Goal: Browse casually: Explore the website without a specific task or goal

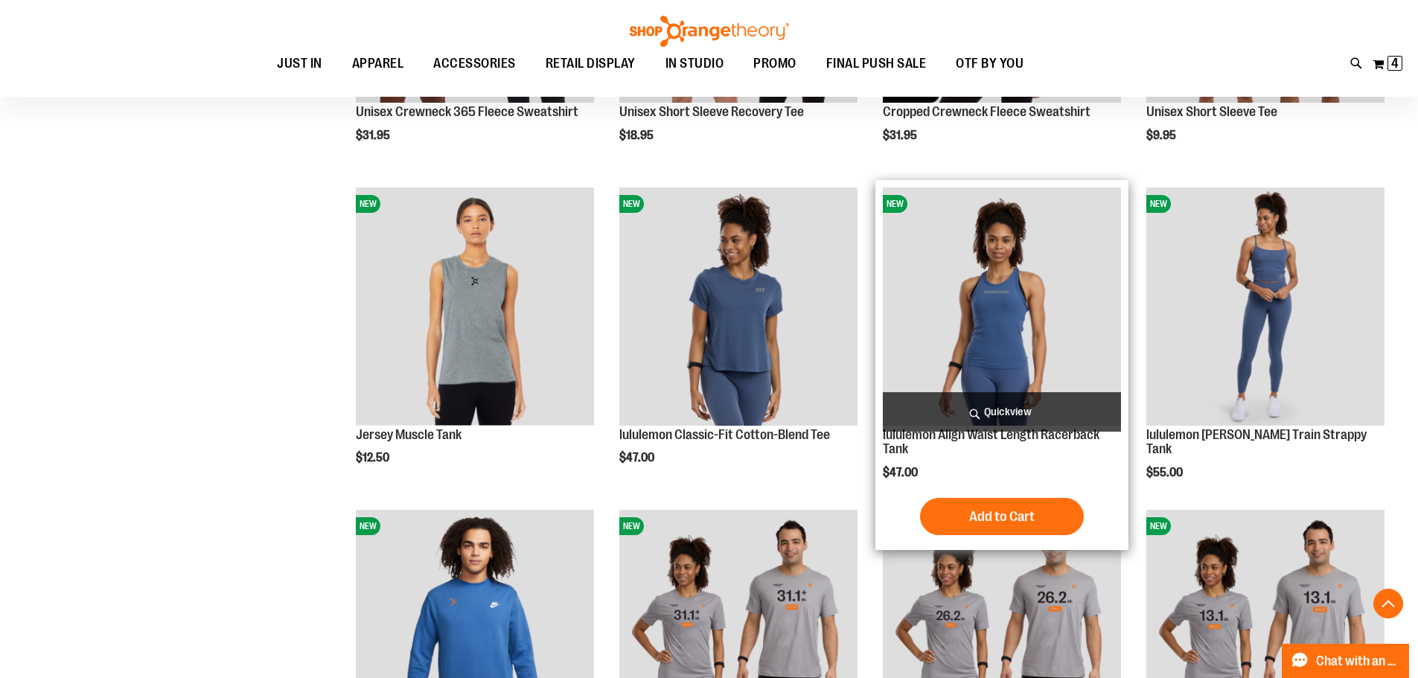
scroll to position [4318, 0]
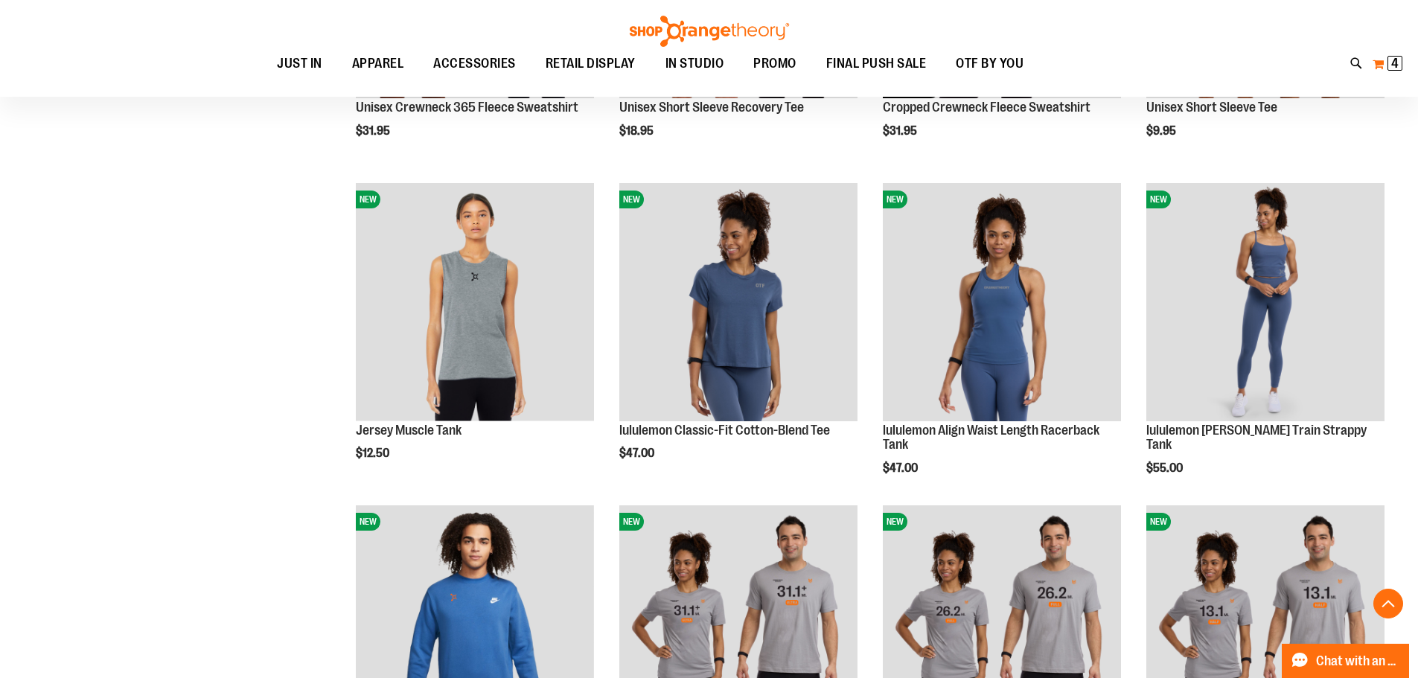
click at [1392, 71] on button "My Cart 4 4 items" at bounding box center [1387, 64] width 31 height 24
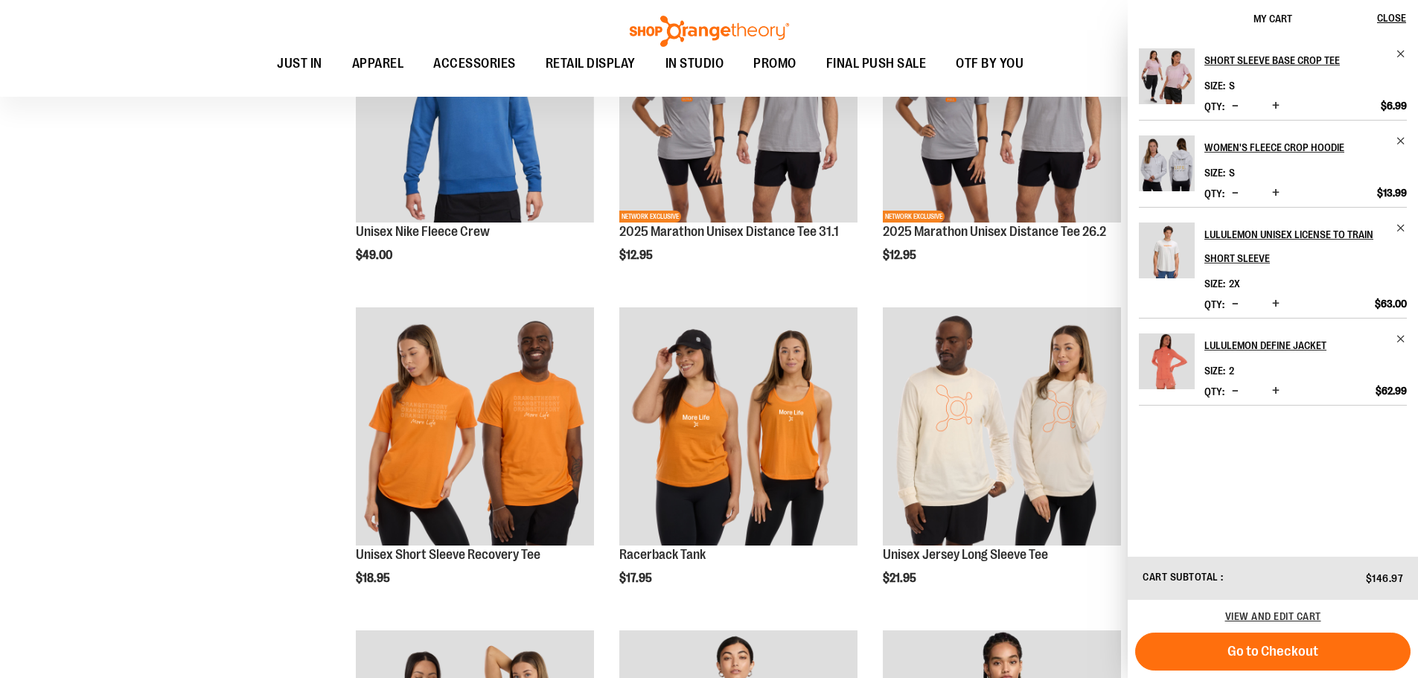
drag, startPoint x: 196, startPoint y: 351, endPoint x: 353, endPoint y: 356, distance: 157.2
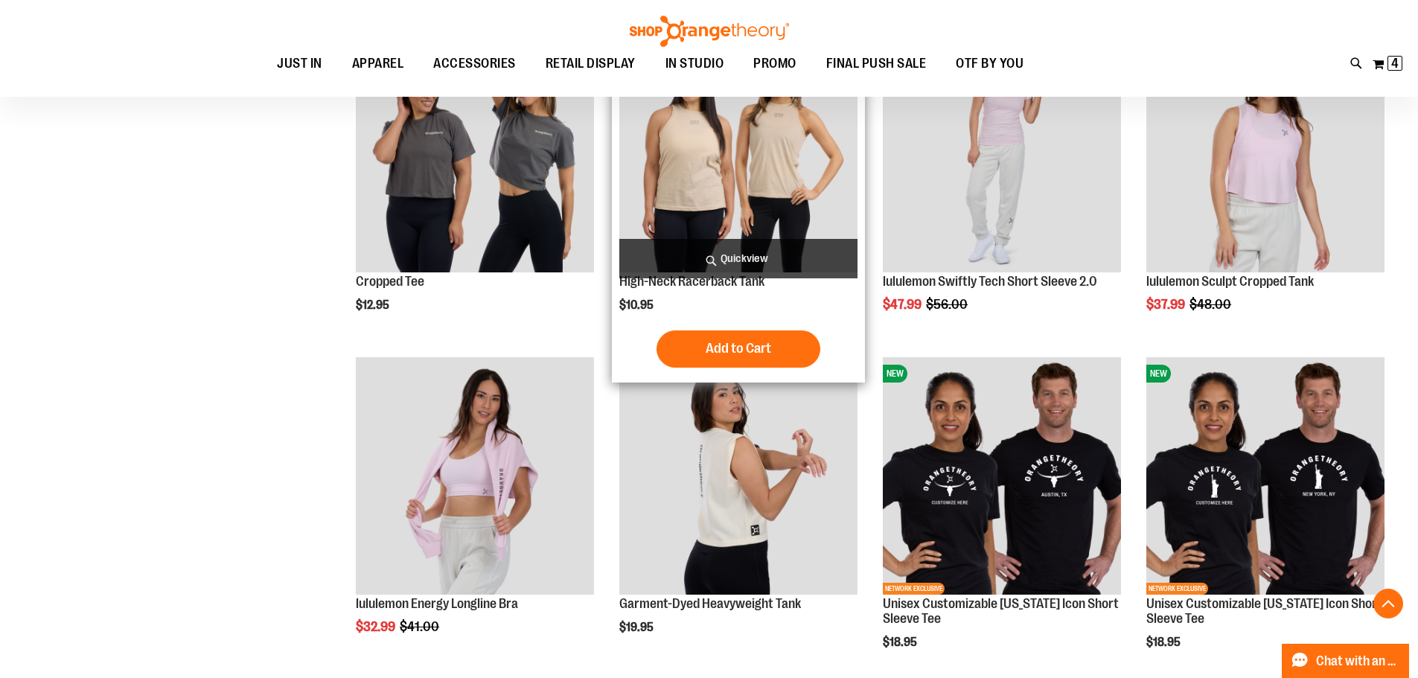
scroll to position [6104, 0]
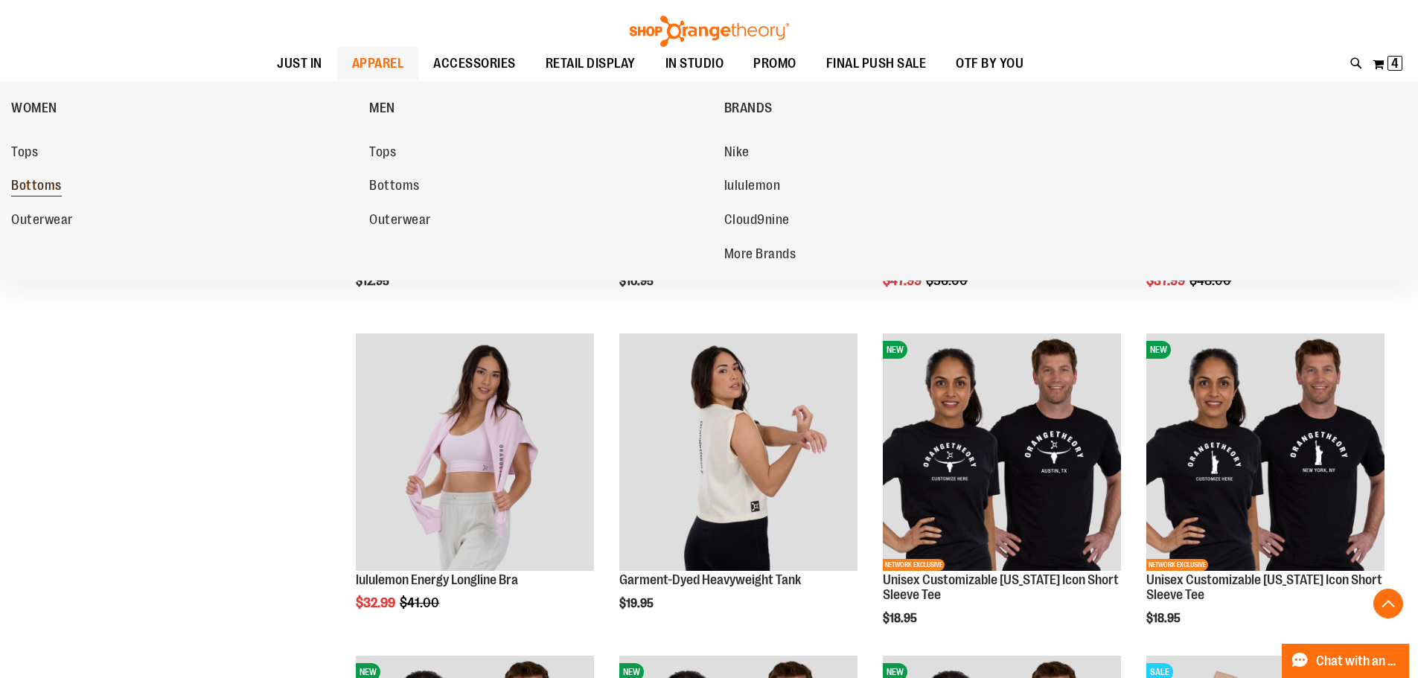
click at [43, 196] on span "Bottoms" at bounding box center [36, 187] width 51 height 19
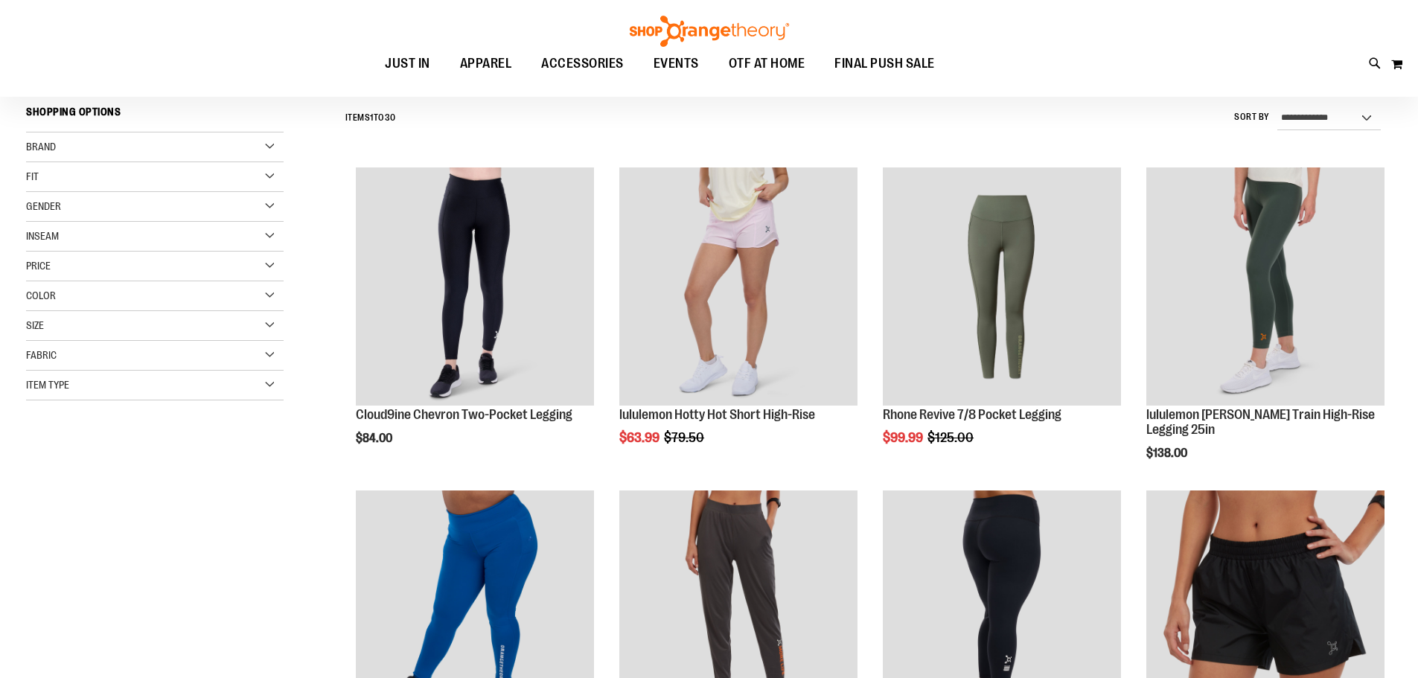
scroll to position [148, 0]
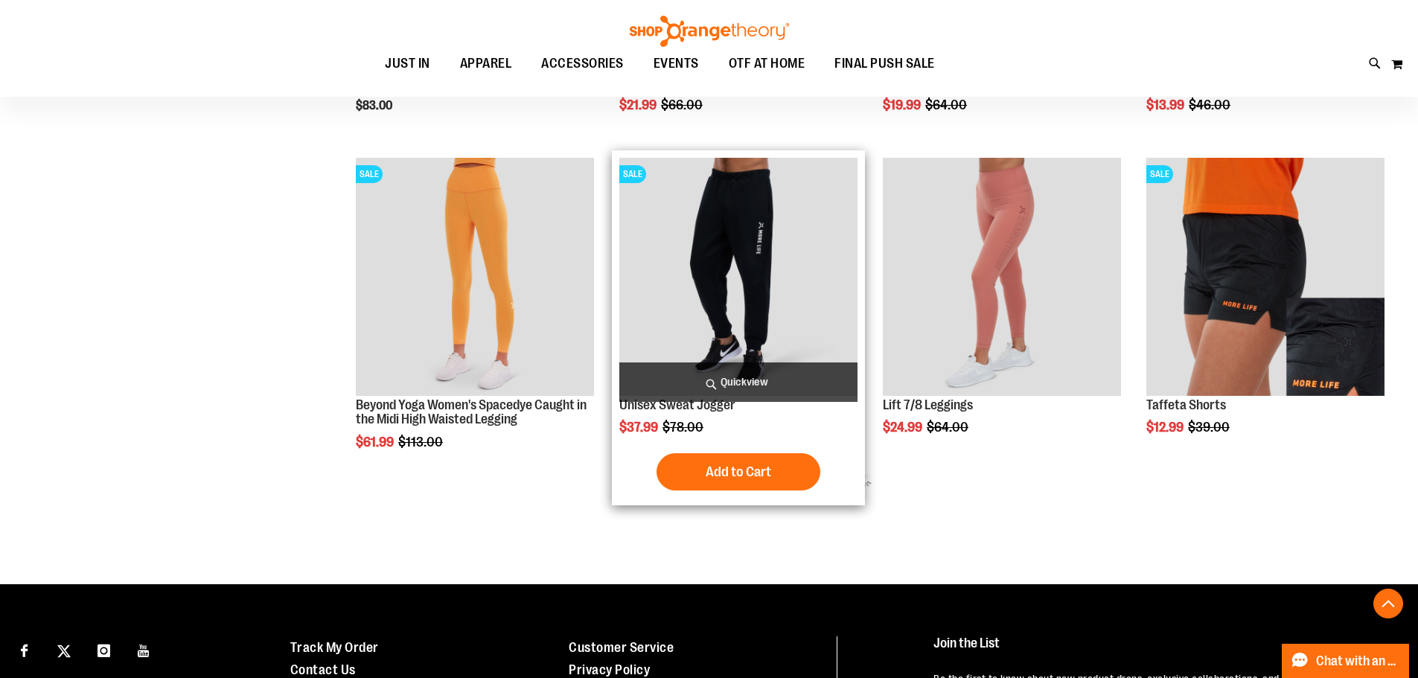
scroll to position [818, 0]
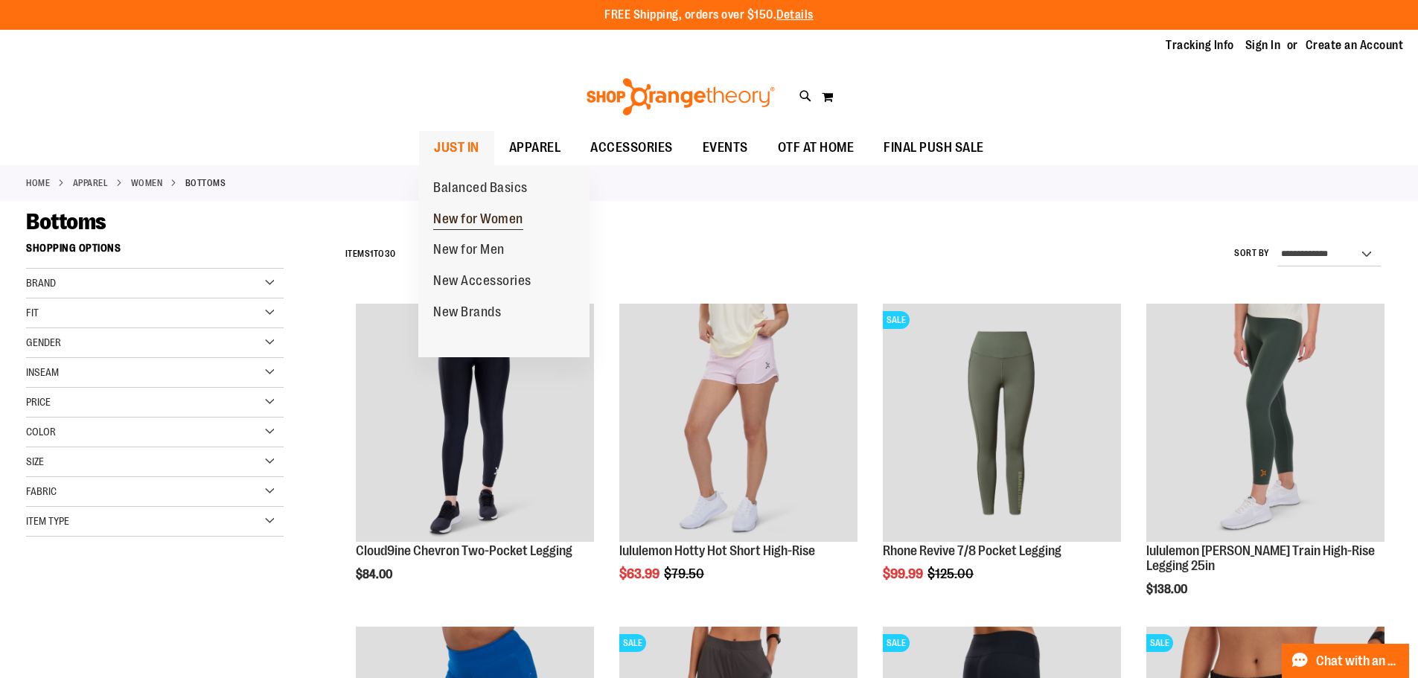
click at [491, 220] on span "New for Women" at bounding box center [478, 220] width 90 height 19
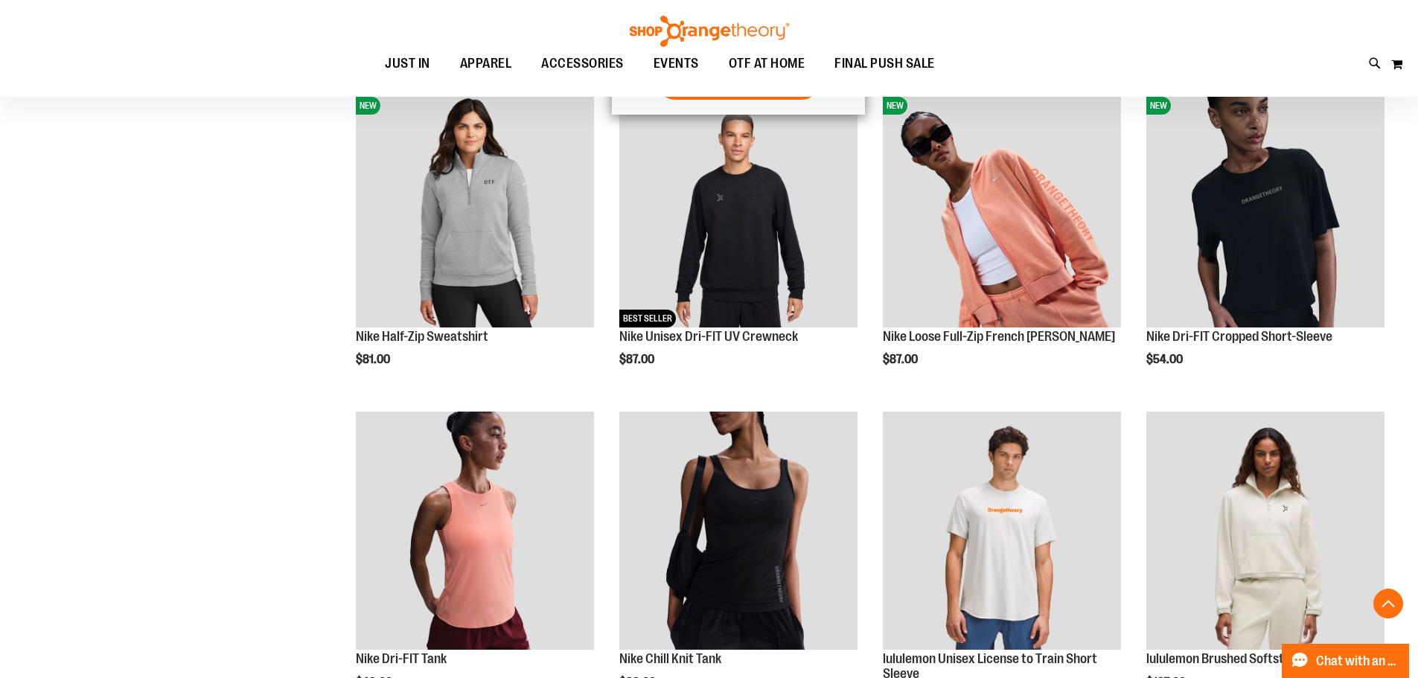
scroll to position [893, 0]
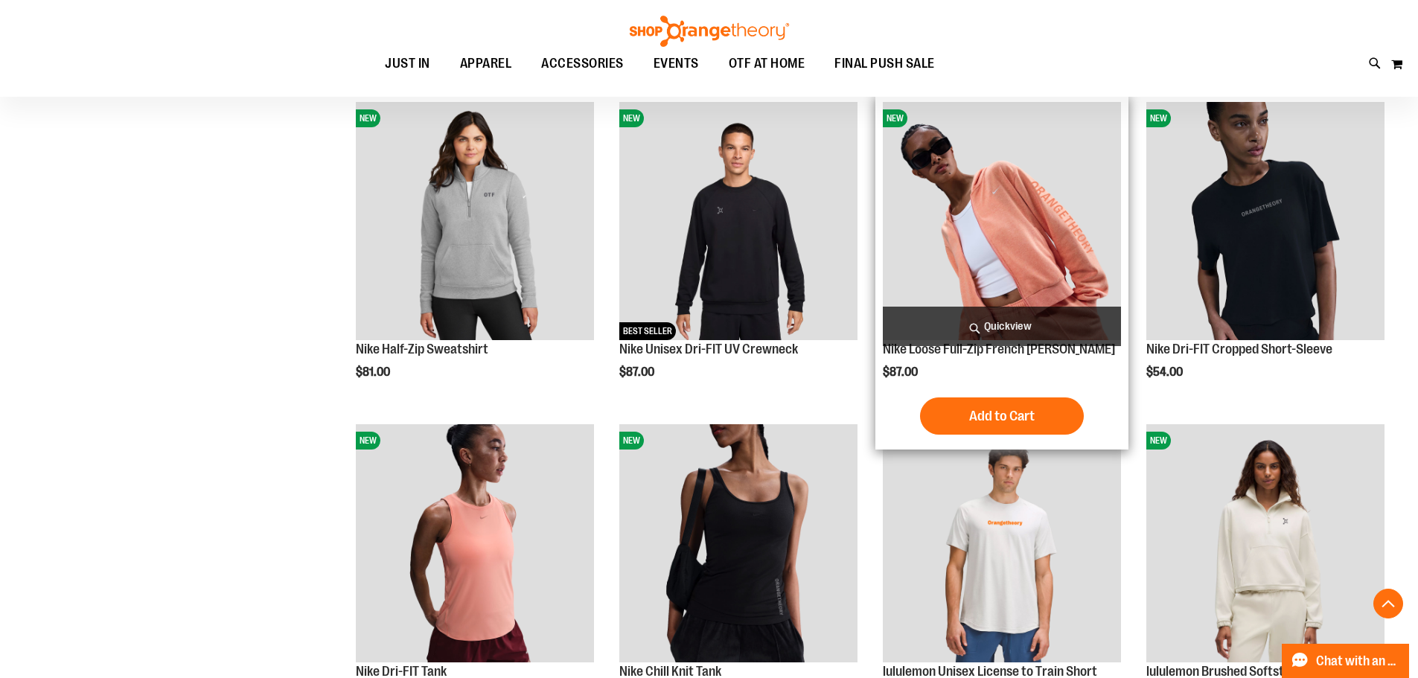
scroll to position [819, 0]
